Goal: Use online tool/utility: Use online tool/utility

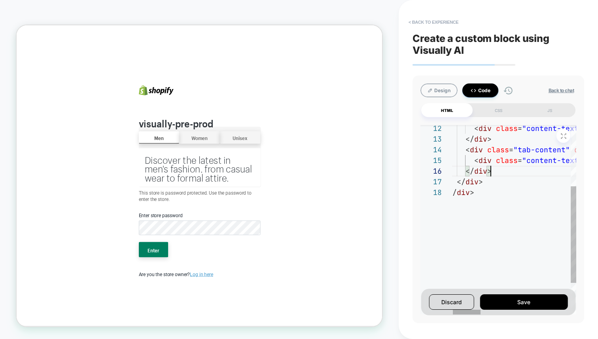
scroll to position [53, 43]
click at [482, 93] on button "Code" at bounding box center [481, 91] width 36 height 14
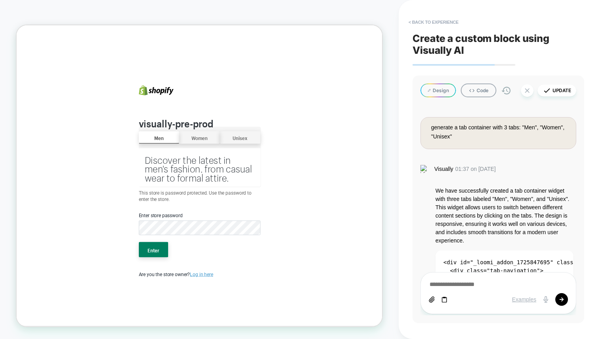
click at [537, 236] on div "generate a tab container with 3 tabs: "Men", "Women", "Unisex" Visually 01:37 o…" at bounding box center [499, 210] width 156 height 210
click at [246, 171] on button "Women" at bounding box center [261, 175] width 54 height 16
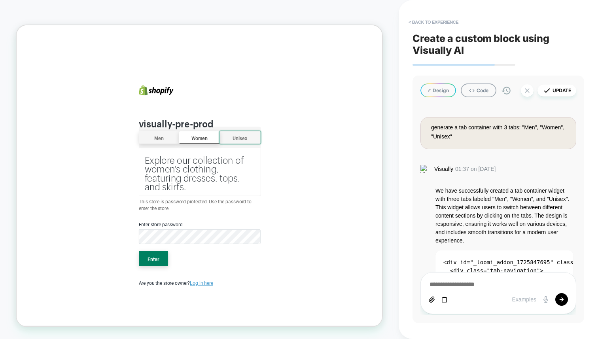
click at [328, 176] on button "Unisex" at bounding box center [315, 175] width 54 height 16
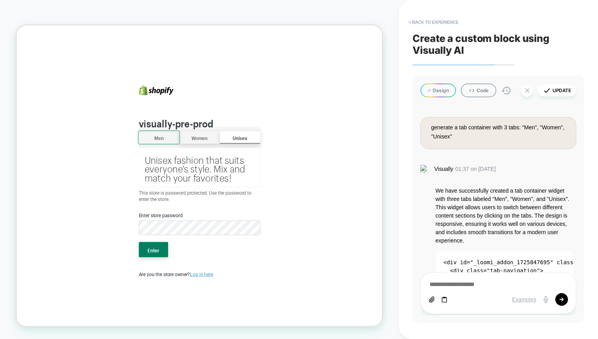
click at [205, 180] on button "Men" at bounding box center [207, 175] width 54 height 16
click at [559, 88] on button "Update" at bounding box center [557, 91] width 39 height 12
type textarea "*"
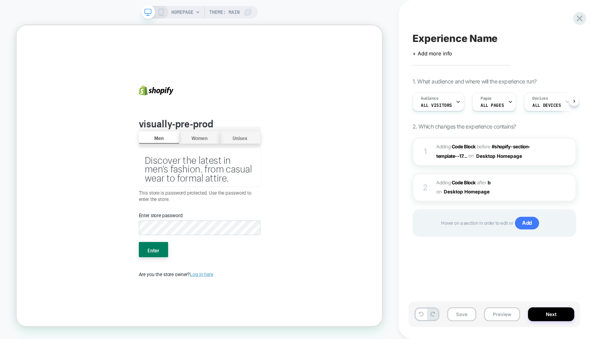
scroll to position [0, 0]
click at [458, 306] on div "Save Preview Next" at bounding box center [495, 315] width 172 height 26
click at [459, 313] on button "Save" at bounding box center [462, 315] width 29 height 14
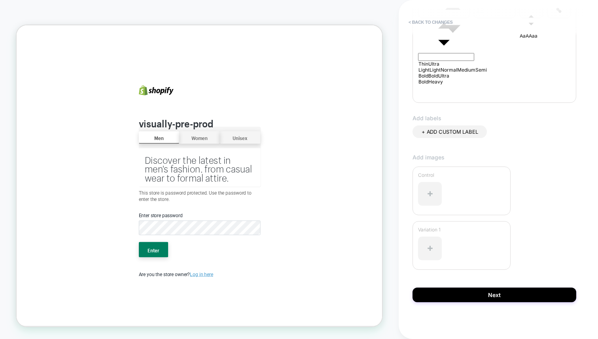
scroll to position [155, 0]
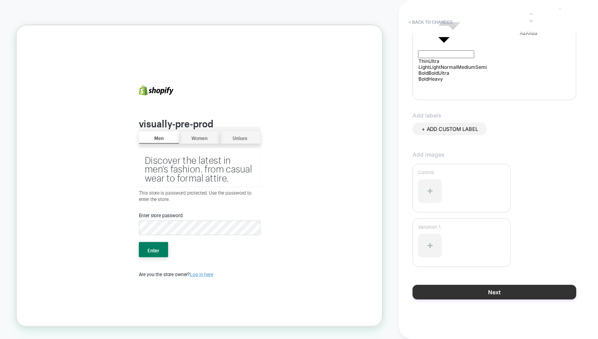
type input "***"
click at [479, 290] on button "Next" at bounding box center [495, 292] width 164 height 15
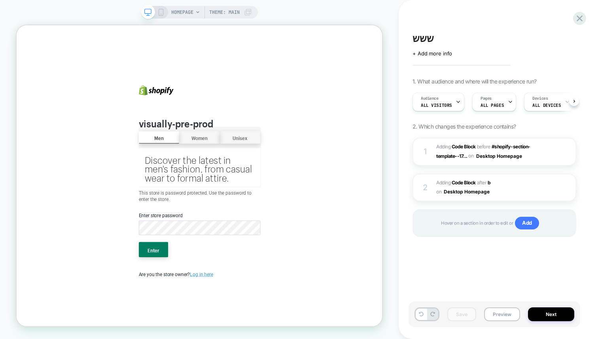
scroll to position [0, 0]
click at [484, 268] on div "ששש Click to edit experience details + Add more info 1. What audience and where…" at bounding box center [495, 169] width 172 height 323
click at [579, 15] on icon at bounding box center [580, 18] width 11 height 11
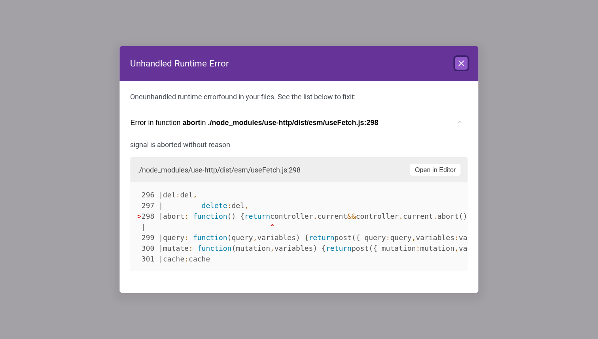
click at [463, 65] on icon at bounding box center [461, 63] width 5 height 5
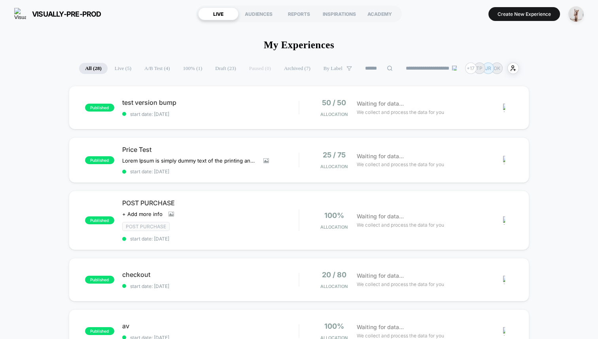
drag, startPoint x: 257, startPoint y: 38, endPoint x: 357, endPoint y: 51, distance: 100.6
